Goal: Information Seeking & Learning: Find specific fact

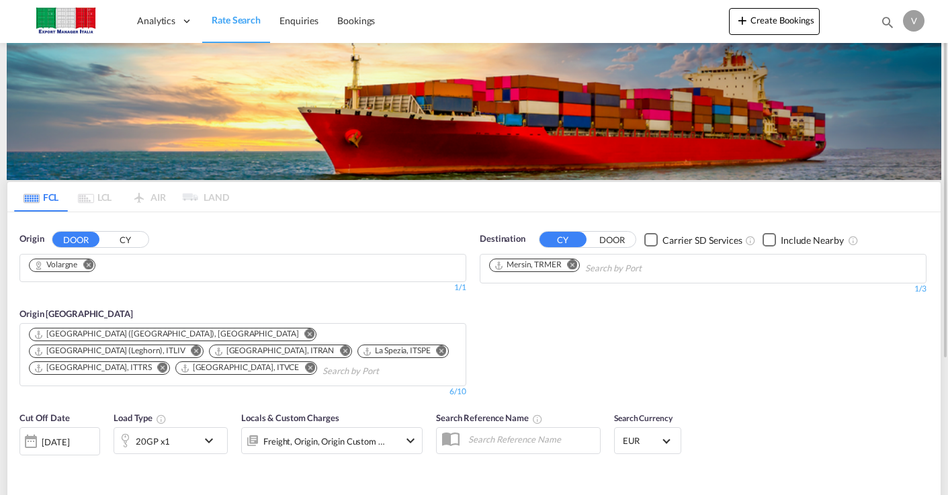
click at [91, 264] on md-icon "Remove" at bounding box center [88, 265] width 10 height 10
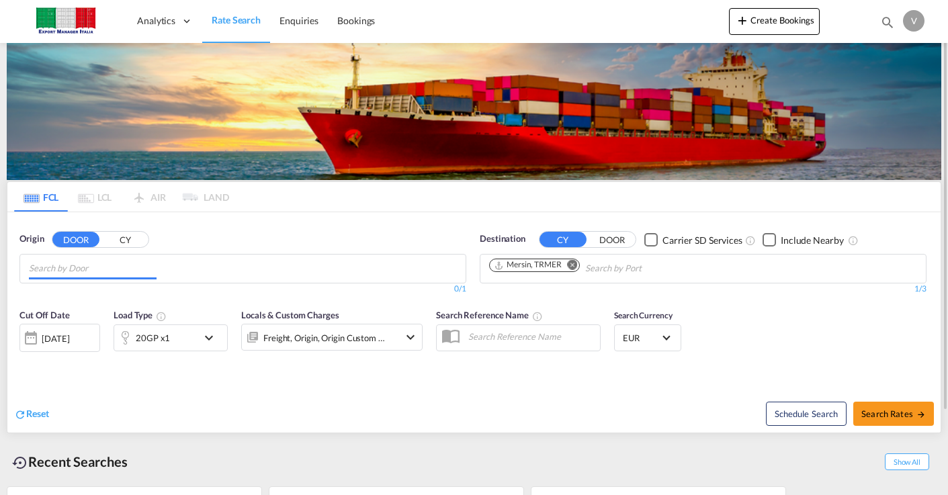
click at [89, 270] on input "Chips input." at bounding box center [93, 269] width 128 height 22
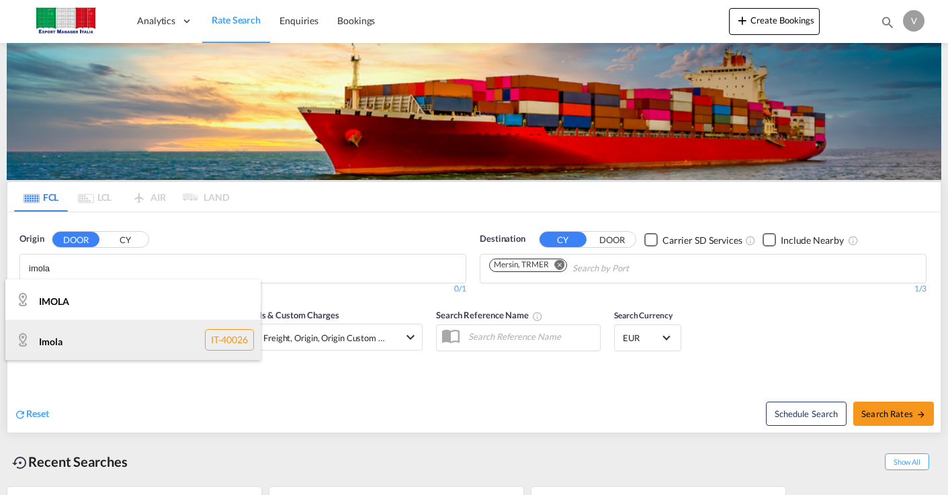
type input "imola"
click at [56, 345] on div "Imola IT-40026" at bounding box center [132, 340] width 255 height 40
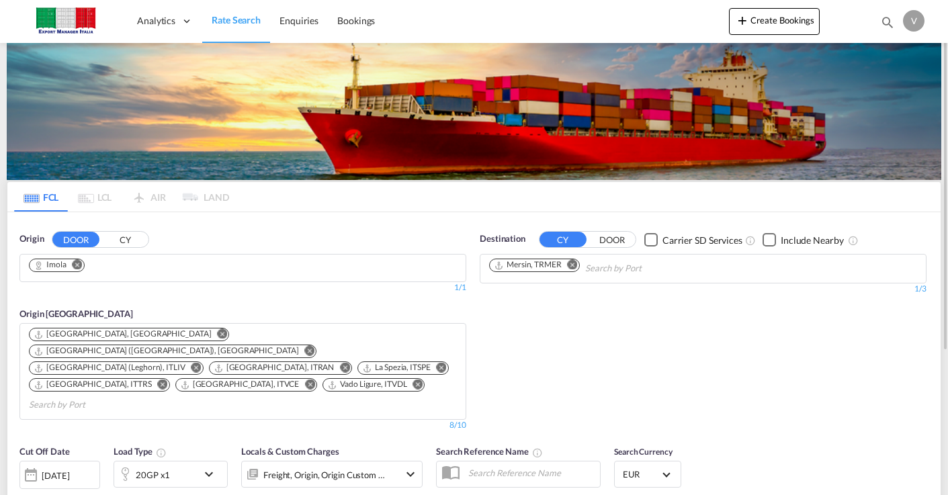
click at [574, 265] on md-icon "Remove" at bounding box center [573, 265] width 10 height 10
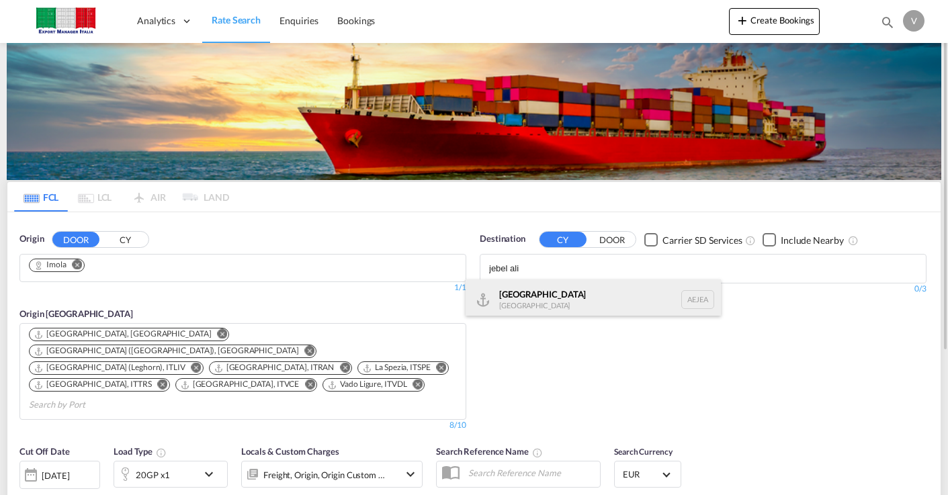
type input "jebel ali"
click at [549, 294] on div "[GEOGRAPHIC_DATA] [GEOGRAPHIC_DATA]" at bounding box center [593, 300] width 255 height 40
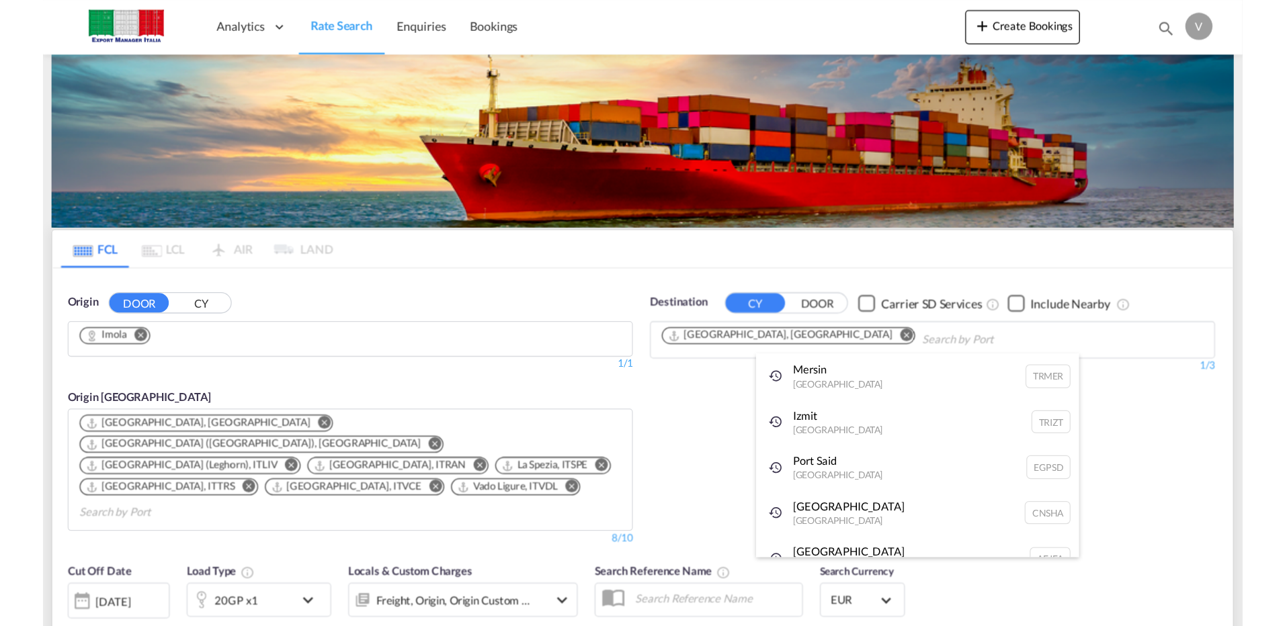
scroll to position [20, 0]
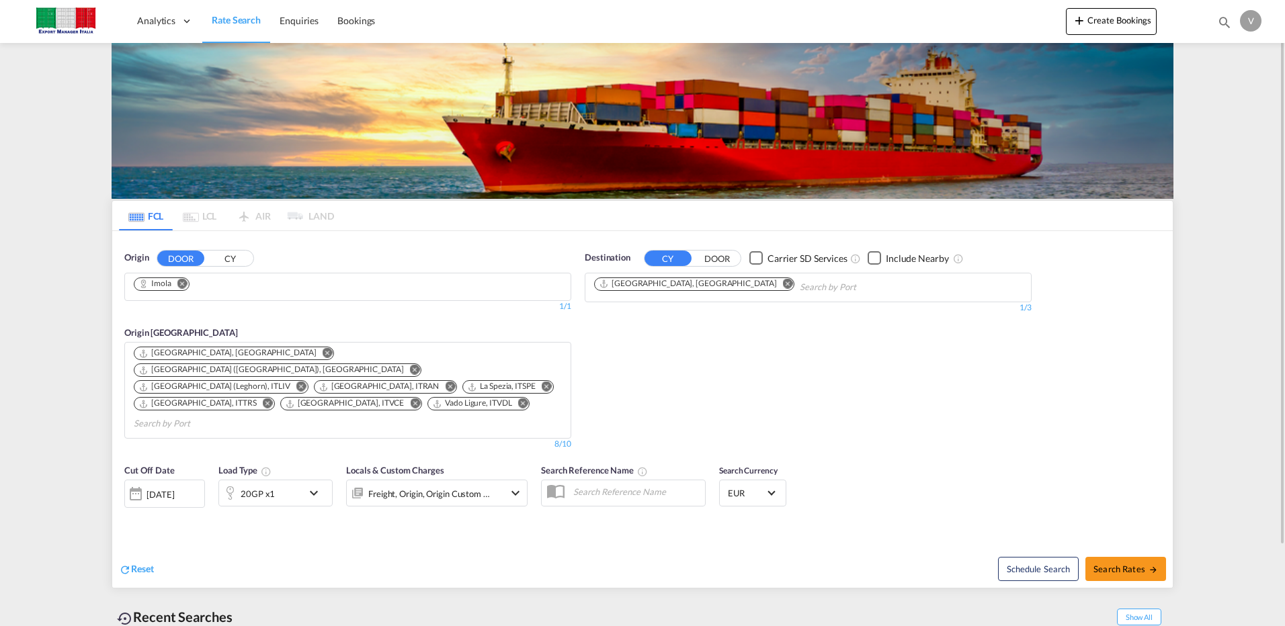
click at [323, 352] on md-icon "Remove" at bounding box center [328, 353] width 10 height 10
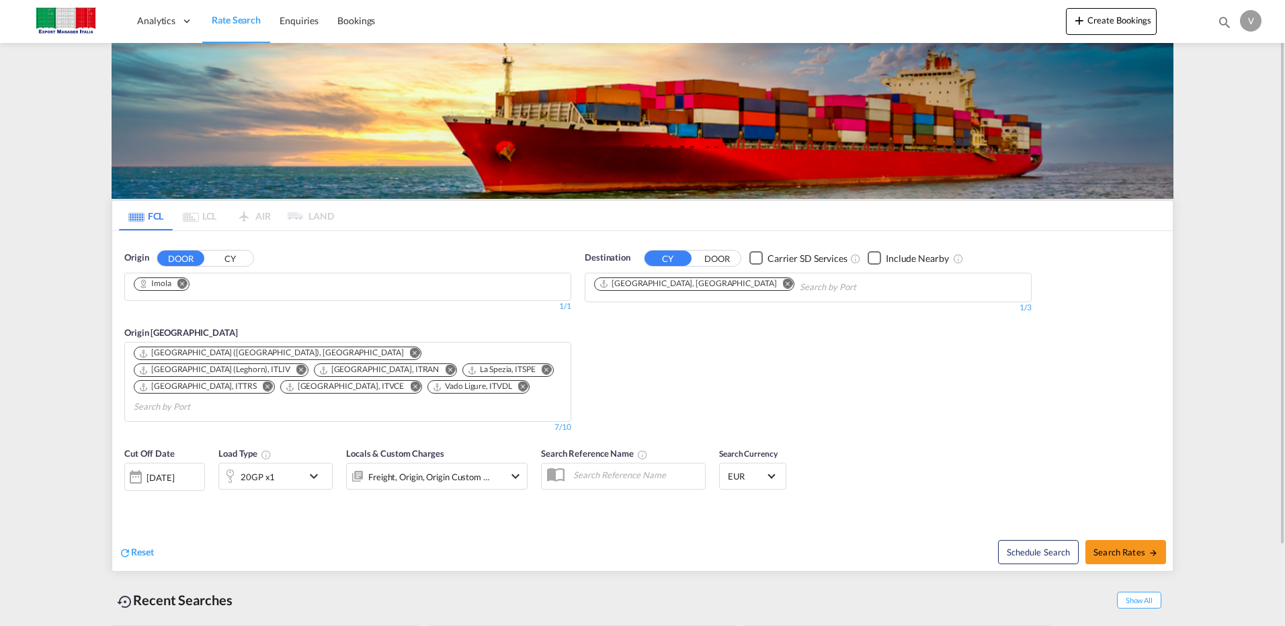
click at [518, 382] on md-icon "Remove" at bounding box center [523, 387] width 10 height 10
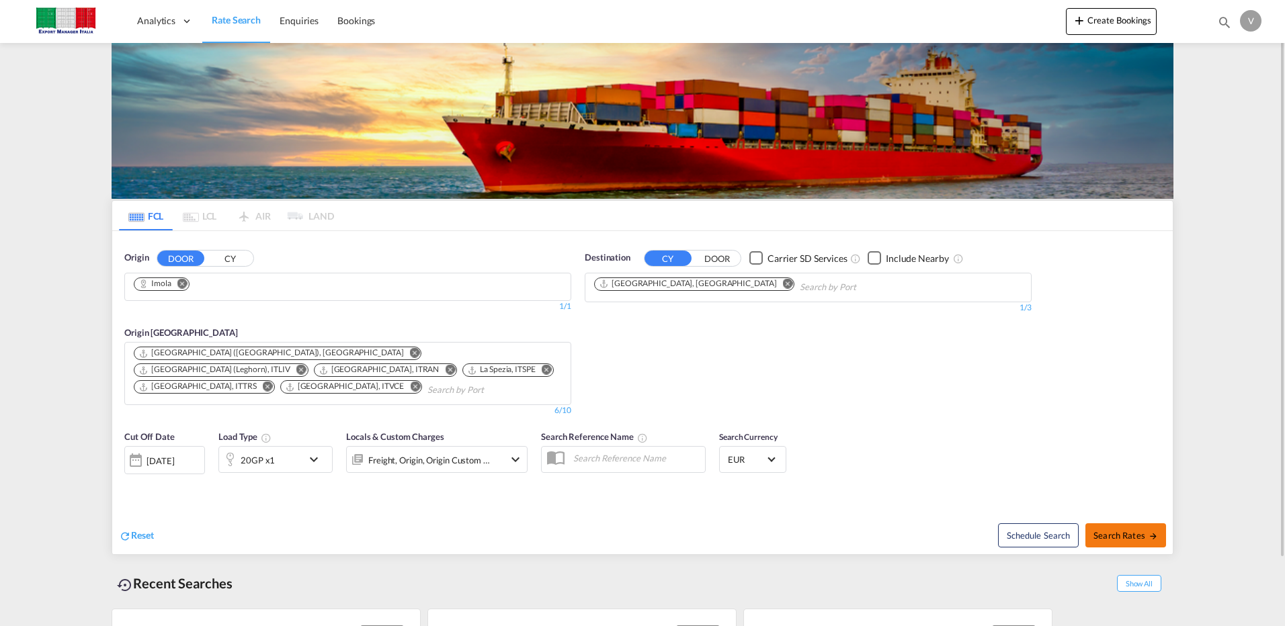
click at [948, 495] on span "Search Rates" at bounding box center [1126, 535] width 65 height 11
type input "Imola to AEJEA / [DATE]"
